Goal: Information Seeking & Learning: Learn about a topic

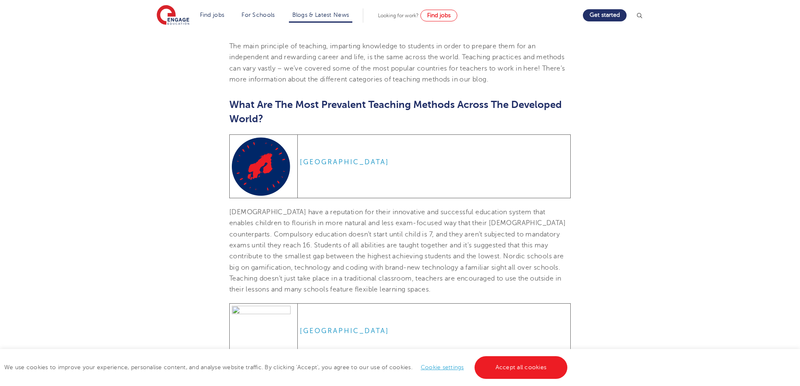
scroll to position [294, 0]
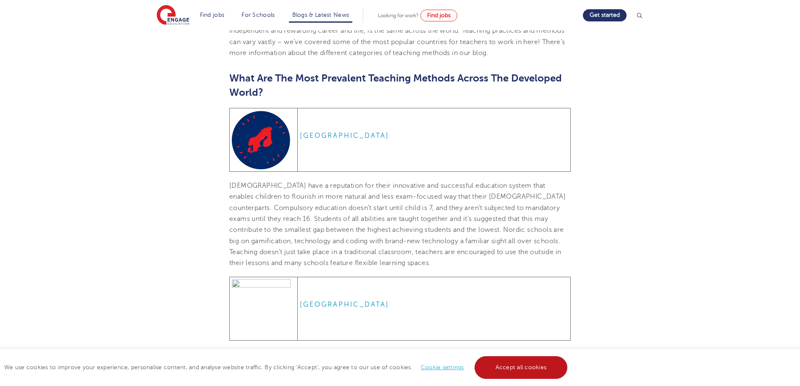
click at [519, 371] on link "Accept all cookies" at bounding box center [520, 367] width 93 height 23
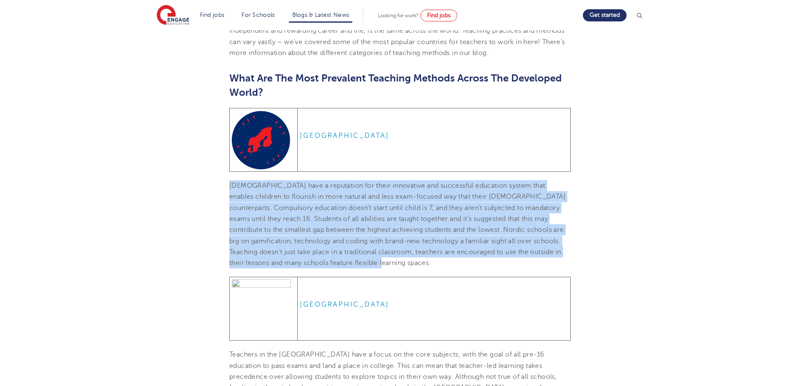
drag, startPoint x: 230, startPoint y: 183, endPoint x: 443, endPoint y: 262, distance: 227.1
click at [443, 262] on p "[DEMOGRAPHIC_DATA] have a reputation for their innovative and successful educat…" at bounding box center [399, 224] width 341 height 88
click at [434, 263] on p "[DEMOGRAPHIC_DATA] have a reputation for their innovative and successful educat…" at bounding box center [399, 224] width 341 height 88
drag, startPoint x: 434, startPoint y: 263, endPoint x: 230, endPoint y: 184, distance: 219.2
click at [230, 184] on p "[DEMOGRAPHIC_DATA] have a reputation for their innovative and successful educat…" at bounding box center [399, 224] width 341 height 88
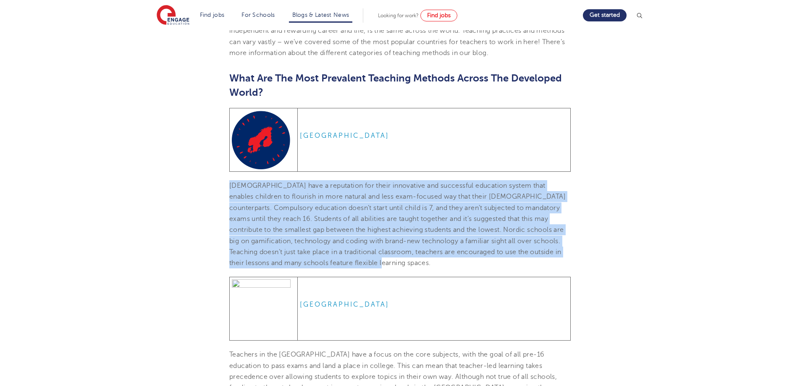
click at [431, 262] on span "[DEMOGRAPHIC_DATA] have a reputation for their innovative and successful educat…" at bounding box center [397, 224] width 336 height 85
drag, startPoint x: 434, startPoint y: 263, endPoint x: 224, endPoint y: 186, distance: 223.8
click at [231, 208] on span "[DEMOGRAPHIC_DATA] have a reputation for their innovative and successful educat…" at bounding box center [397, 224] width 336 height 85
drag, startPoint x: 432, startPoint y: 263, endPoint x: 230, endPoint y: 188, distance: 216.4
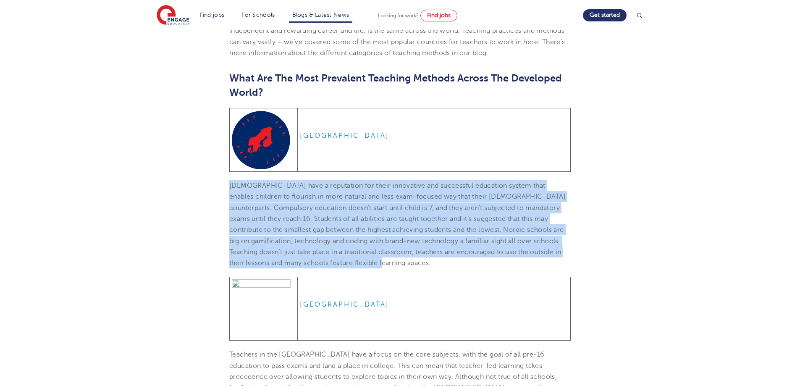
click at [230, 188] on span "[DEMOGRAPHIC_DATA] have a reputation for their innovative and successful educat…" at bounding box center [397, 224] width 336 height 85
click at [433, 267] on p "[DEMOGRAPHIC_DATA] have a reputation for their innovative and successful educat…" at bounding box center [399, 224] width 341 height 88
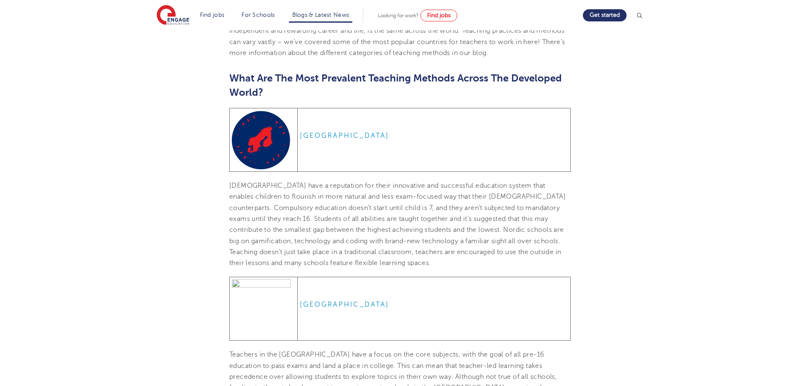
click at [433, 264] on p "[DEMOGRAPHIC_DATA] have a reputation for their innovative and successful educat…" at bounding box center [399, 224] width 341 height 88
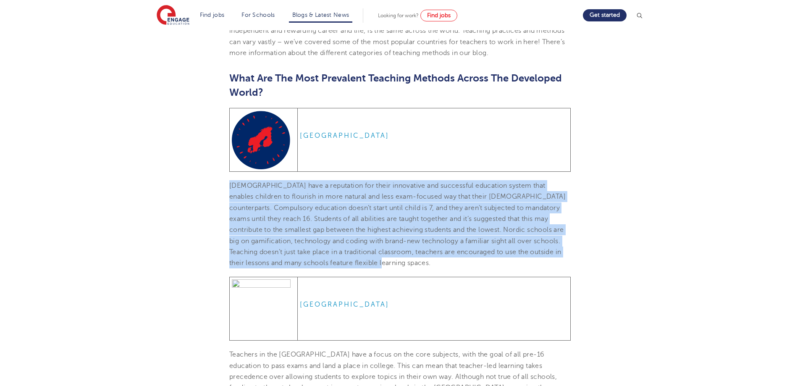
drag, startPoint x: 432, startPoint y: 265, endPoint x: 228, endPoint y: 182, distance: 220.7
click at [280, 219] on span "[DEMOGRAPHIC_DATA] have a reputation for their innovative and successful educat…" at bounding box center [397, 224] width 336 height 85
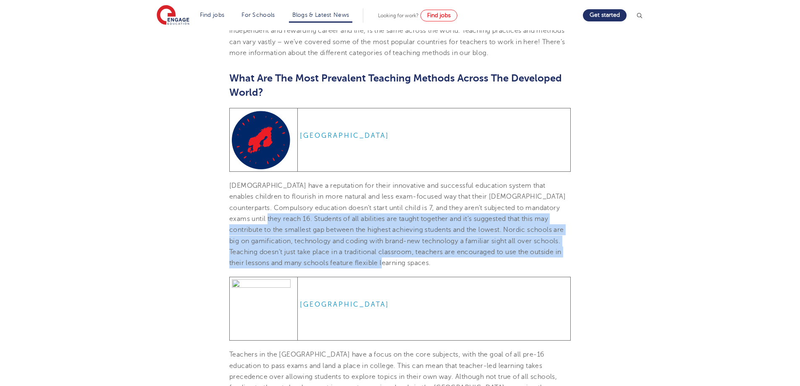
drag, startPoint x: 276, startPoint y: 217, endPoint x: 440, endPoint y: 262, distance: 169.7
click at [440, 262] on p "[DEMOGRAPHIC_DATA] have a reputation for their innovative and successful educat…" at bounding box center [399, 224] width 341 height 88
click at [432, 265] on span "[DEMOGRAPHIC_DATA] have a reputation for their innovative and successful educat…" at bounding box center [397, 224] width 336 height 85
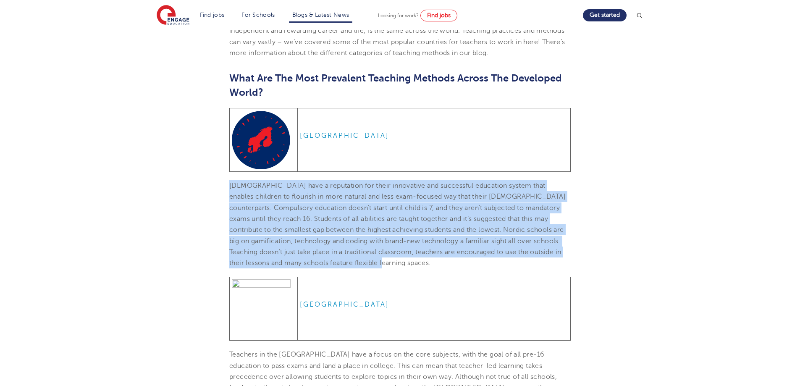
drag, startPoint x: 435, startPoint y: 265, endPoint x: 230, endPoint y: 185, distance: 220.4
click at [230, 185] on p "[DEMOGRAPHIC_DATA] have a reputation for their innovative and successful educat…" at bounding box center [399, 224] width 341 height 88
click at [435, 265] on p "[DEMOGRAPHIC_DATA] have a reputation for their innovative and successful educat…" at bounding box center [399, 224] width 341 height 88
drag, startPoint x: 433, startPoint y: 265, endPoint x: 229, endPoint y: 182, distance: 220.6
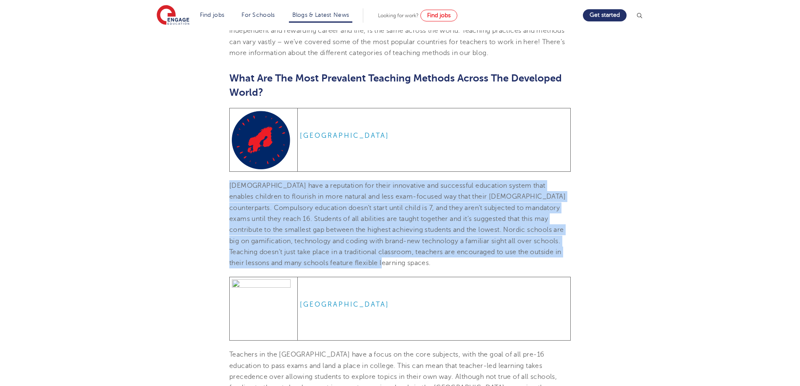
click at [231, 185] on span "[DEMOGRAPHIC_DATA] have a reputation for their innovative and successful educat…" at bounding box center [397, 224] width 336 height 85
drag, startPoint x: 433, startPoint y: 263, endPoint x: 229, endPoint y: 185, distance: 218.3
click at [433, 262] on p "[DEMOGRAPHIC_DATA] have a reputation for their innovative and successful educat…" at bounding box center [399, 224] width 341 height 88
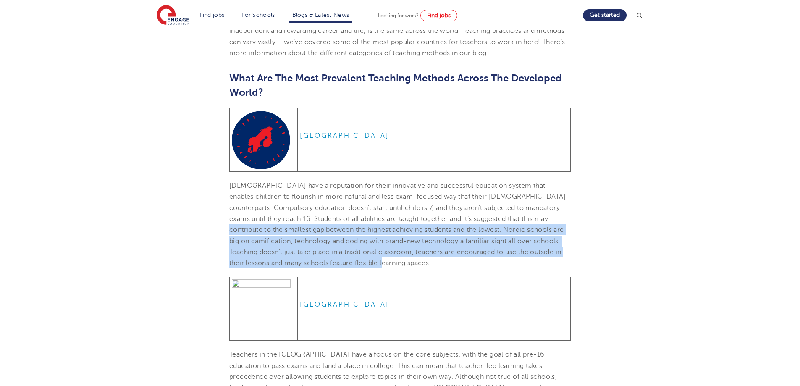
drag, startPoint x: 433, startPoint y: 263, endPoint x: 228, endPoint y: 225, distance: 208.8
click at [436, 267] on p "[DEMOGRAPHIC_DATA] have a reputation for their innovative and successful educat…" at bounding box center [399, 224] width 341 height 88
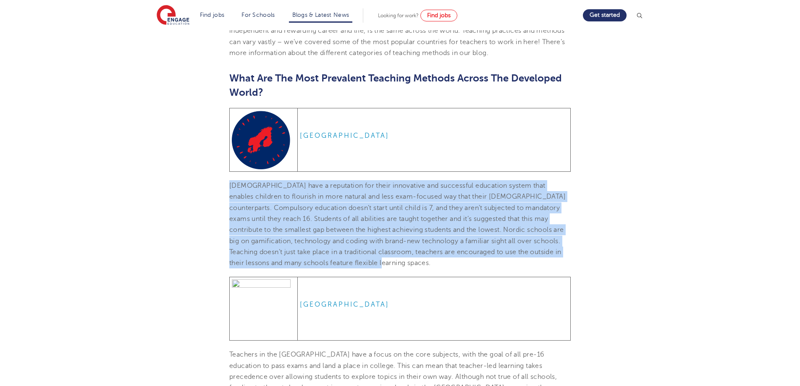
drag, startPoint x: 435, startPoint y: 265, endPoint x: 230, endPoint y: 188, distance: 219.1
click at [230, 188] on p "[DEMOGRAPHIC_DATA] have a reputation for their innovative and successful educat…" at bounding box center [399, 224] width 341 height 88
drag, startPoint x: 230, startPoint y: 183, endPoint x: 438, endPoint y: 261, distance: 222.8
click at [438, 261] on p "[DEMOGRAPHIC_DATA] have a reputation for their innovative and successful educat…" at bounding box center [399, 224] width 341 height 88
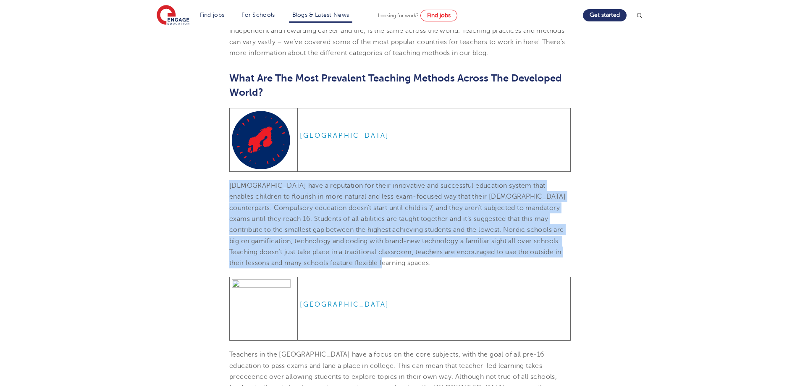
click at [433, 266] on span "[DEMOGRAPHIC_DATA] have a reputation for their innovative and successful educat…" at bounding box center [397, 224] width 336 height 85
drag, startPoint x: 433, startPoint y: 266, endPoint x: 225, endPoint y: 187, distance: 222.2
click at [404, 258] on p "[DEMOGRAPHIC_DATA] have a reputation for their innovative and successful educat…" at bounding box center [399, 224] width 341 height 88
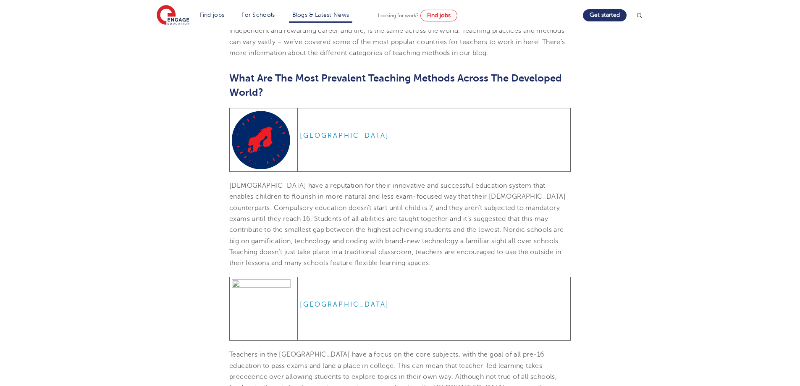
click at [431, 265] on span "[DEMOGRAPHIC_DATA] have a reputation for their innovative and successful educat…" at bounding box center [397, 224] width 336 height 85
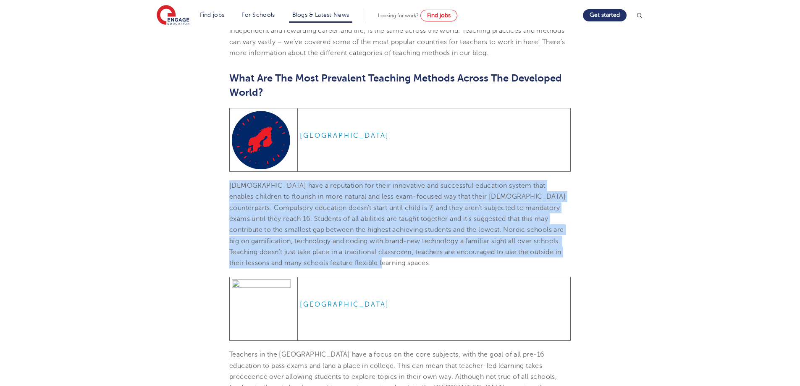
drag, startPoint x: 433, startPoint y: 262, endPoint x: 226, endPoint y: 187, distance: 219.9
